Goal: Check status: Check status

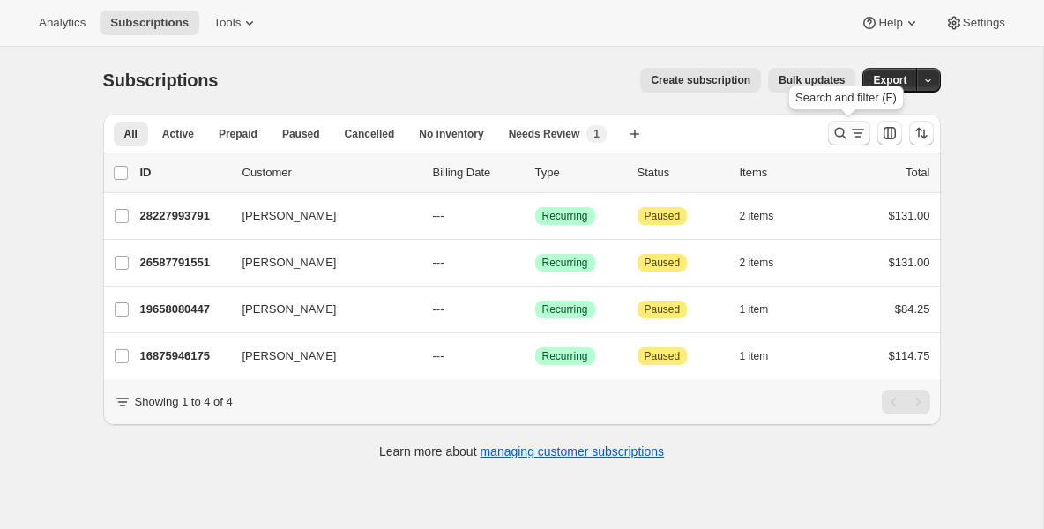
click at [835, 132] on icon "Search and filter results" at bounding box center [839, 133] width 11 height 11
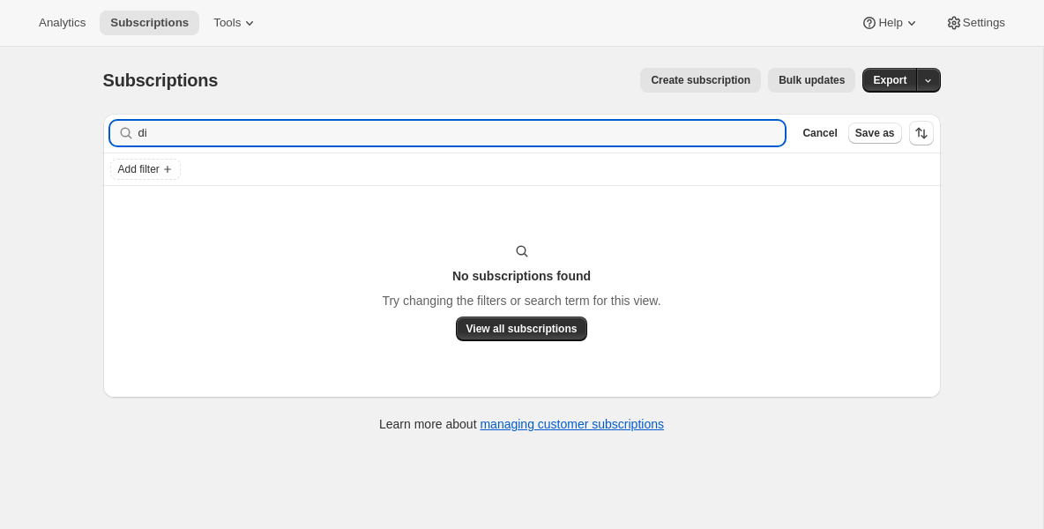
type input "d"
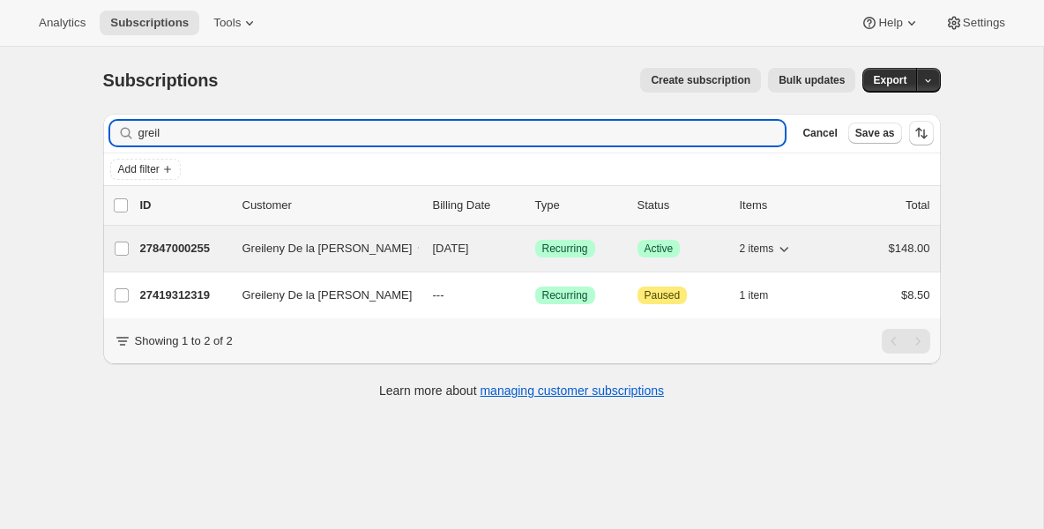
type input "greil"
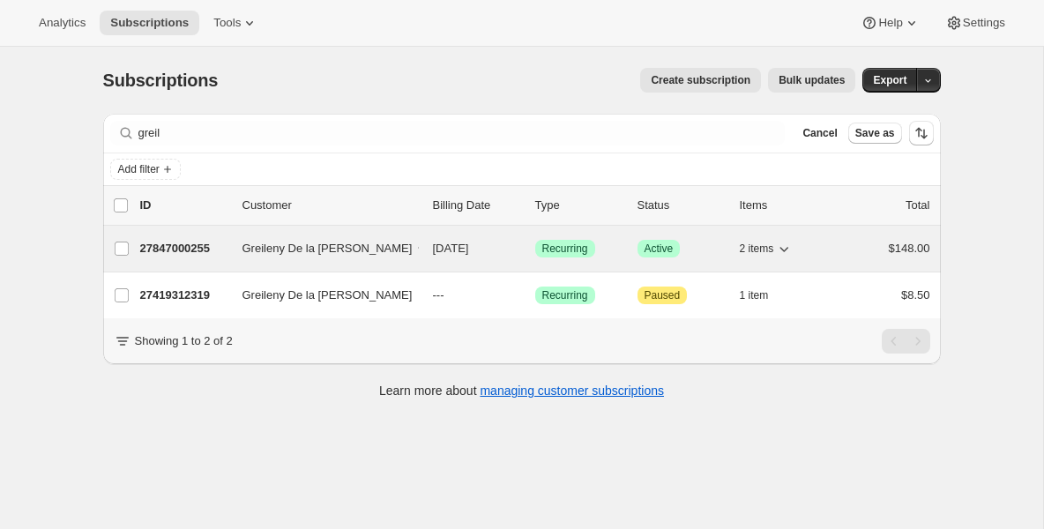
click at [207, 246] on p "27847000255" at bounding box center [184, 249] width 88 height 18
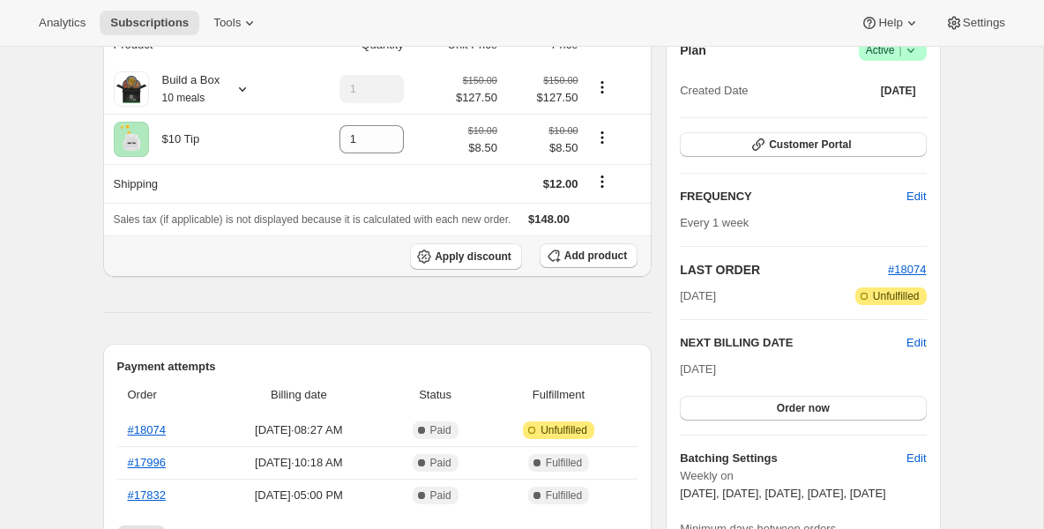
scroll to position [176, 0]
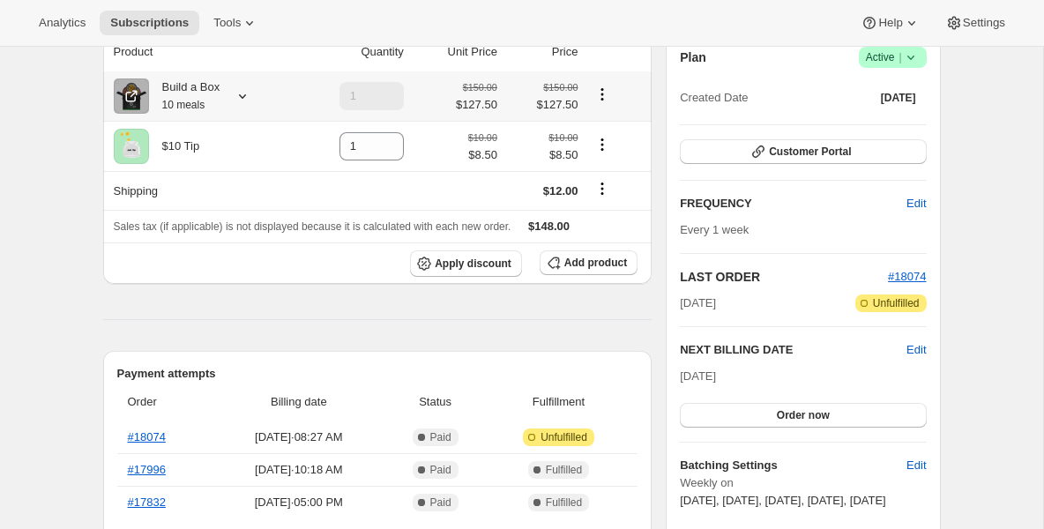
click at [189, 109] on small "10 meals" at bounding box center [183, 105] width 43 height 12
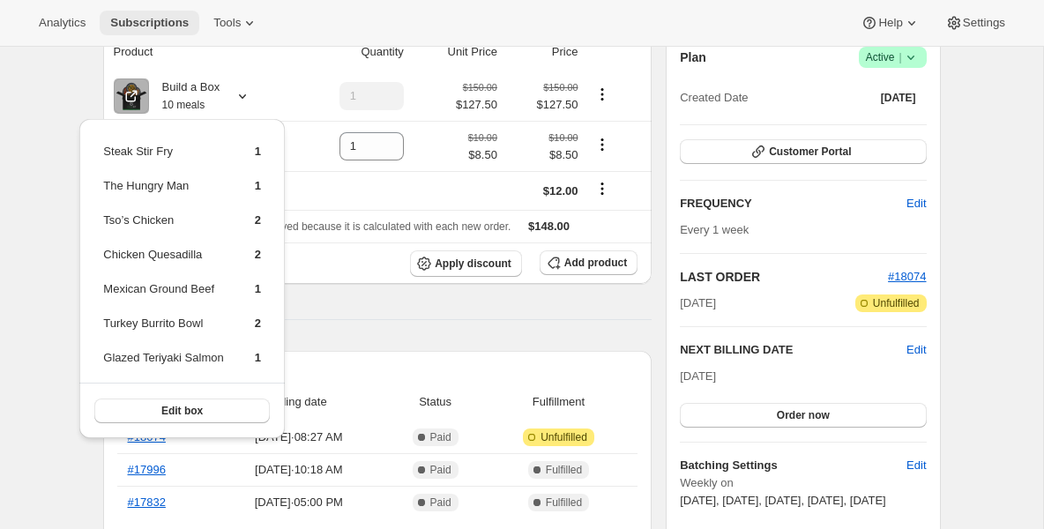
click at [165, 25] on span "Subscriptions" at bounding box center [149, 23] width 78 height 14
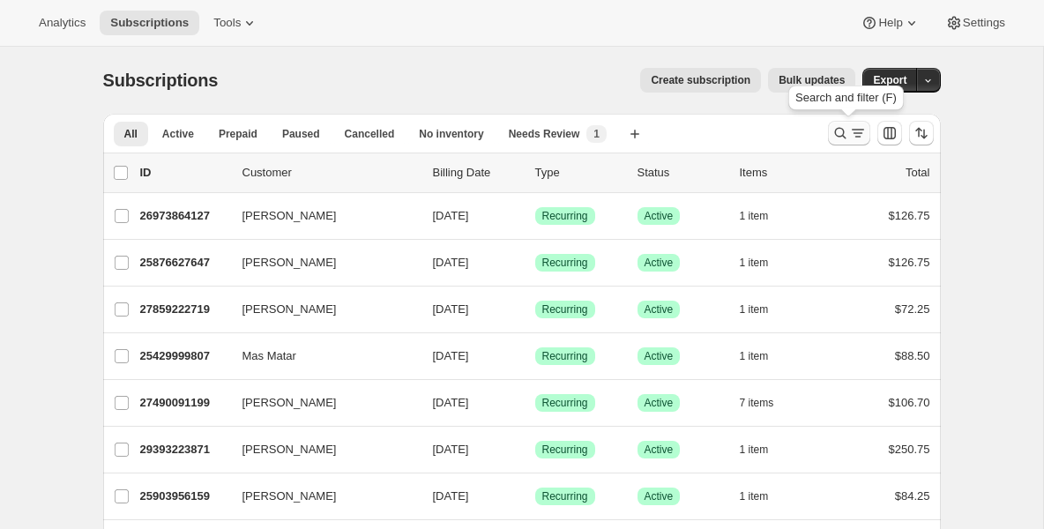
click at [850, 132] on icon "Search and filter results" at bounding box center [858, 133] width 18 height 18
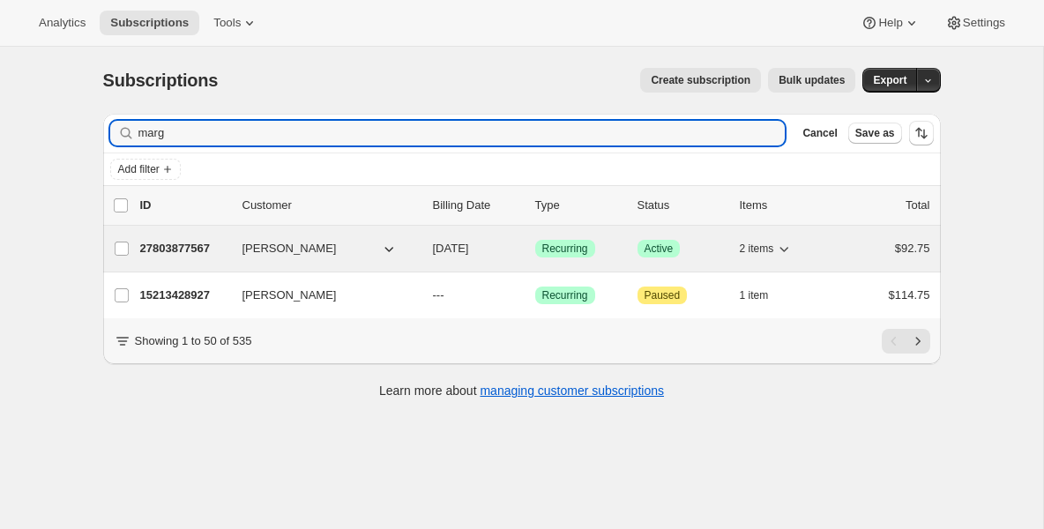
type input "marg"
click at [178, 251] on p "27803877567" at bounding box center [184, 249] width 88 height 18
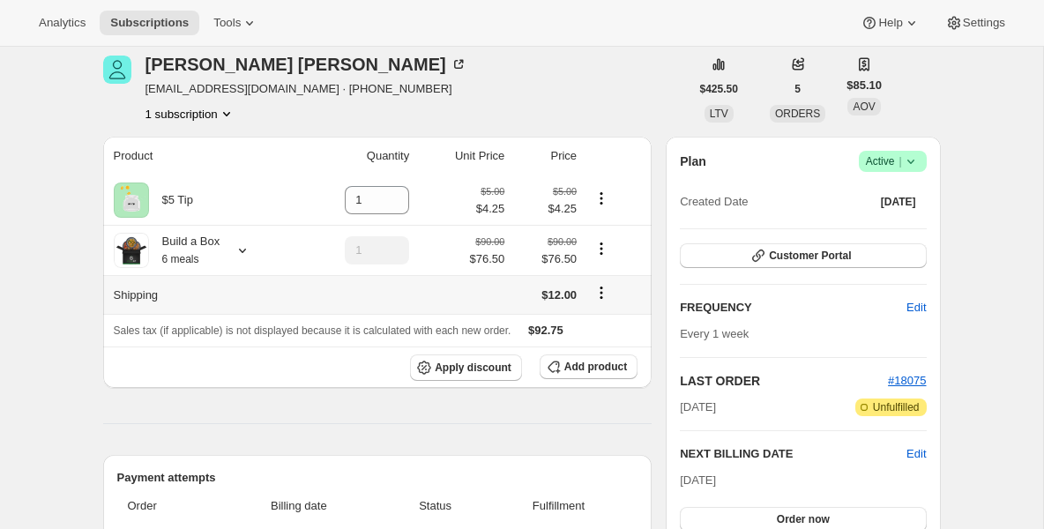
scroll to position [71, 0]
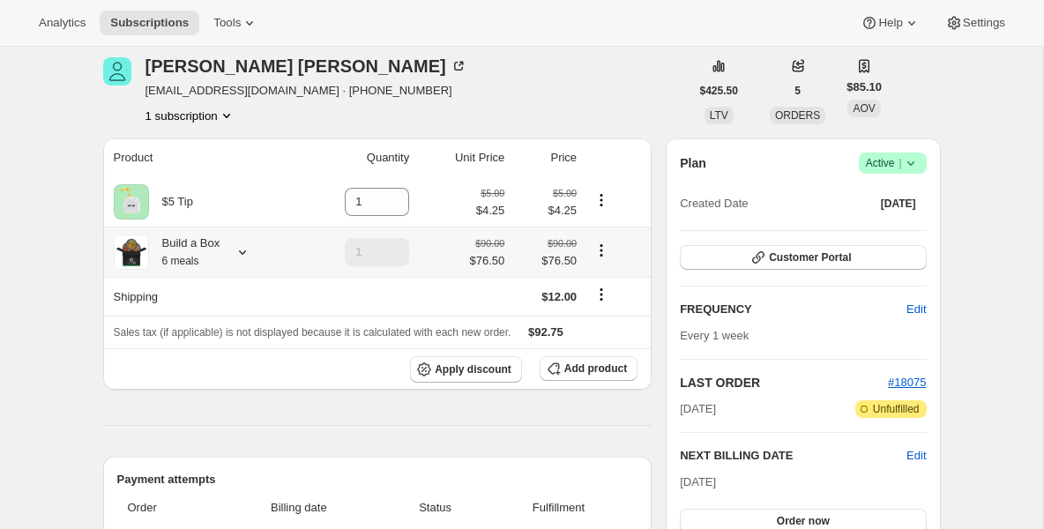
click at [178, 246] on div "Build a Box 6 meals" at bounding box center [184, 252] width 71 height 35
